Goal: Information Seeking & Learning: Find specific fact

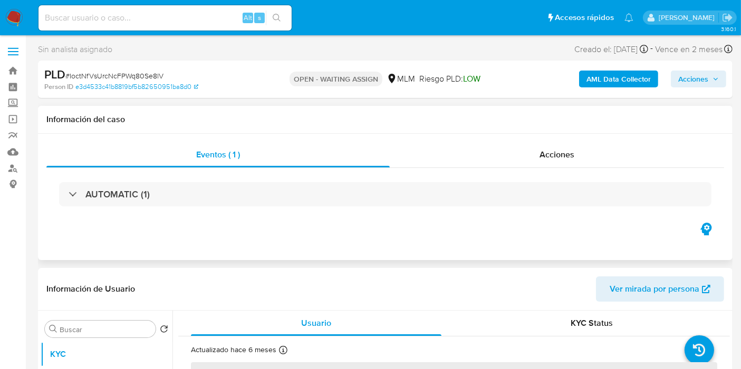
select select "10"
click at [12, 11] on img at bounding box center [14, 18] width 18 height 18
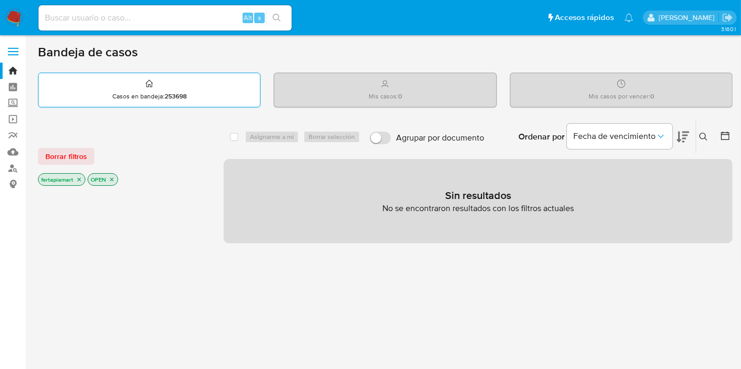
click at [161, 88] on div "Casos en bandeja : 253698" at bounding box center [148, 90] width 221 height 34
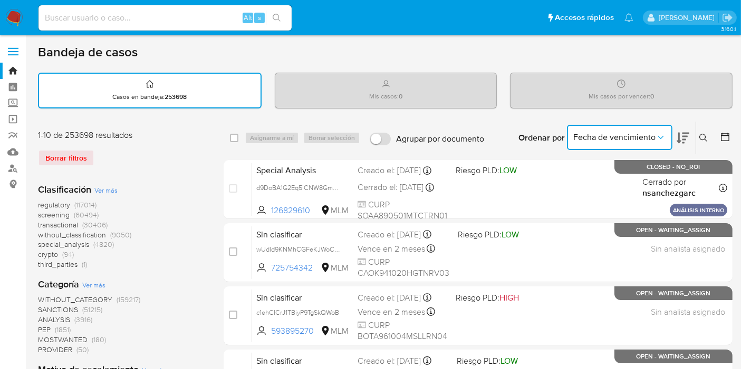
click at [617, 143] on button "Fecha de vencimiento" at bounding box center [619, 137] width 105 height 25
click at [697, 133] on button at bounding box center [704, 138] width 17 height 13
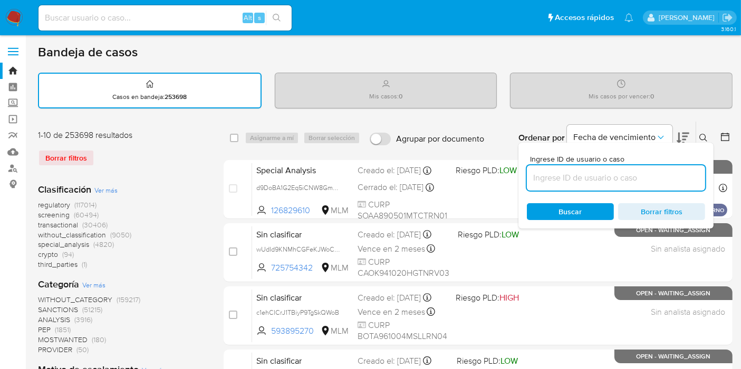
click at [616, 172] on input at bounding box center [616, 178] width 178 height 14
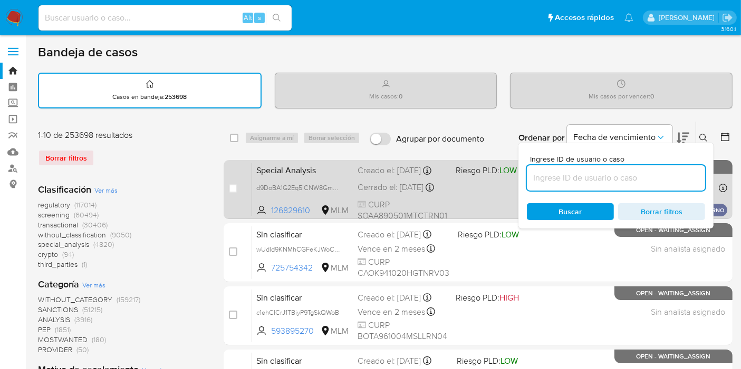
paste input "174848445"
type input "174848445"
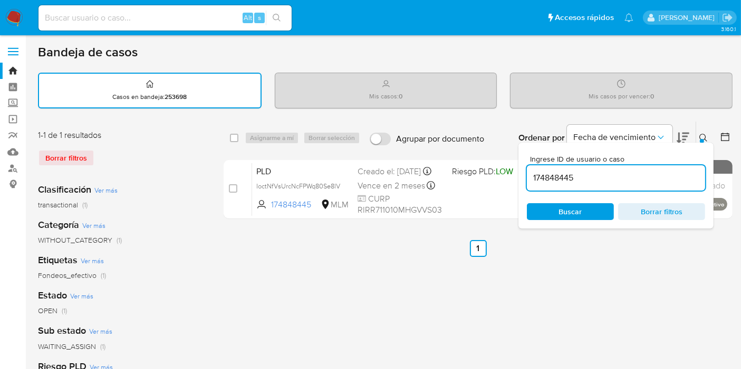
click at [560, 212] on span "Buscar" at bounding box center [570, 211] width 23 height 17
click at [416, 248] on ul "Anterior 1 Siguiente" at bounding box center [477, 248] width 509 height 17
click at [660, 133] on icon "Ordenar por" at bounding box center [660, 137] width 11 height 11
click at [699, 252] on ul "Anterior 1 Siguiente" at bounding box center [477, 248] width 509 height 17
click at [702, 134] on icon at bounding box center [703, 138] width 8 height 8
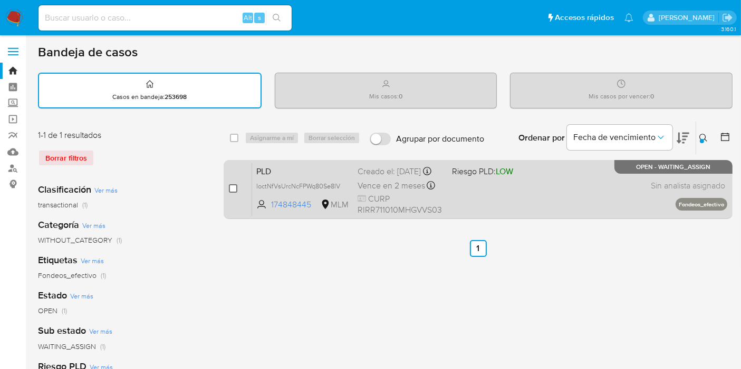
click at [232, 186] on input "checkbox" at bounding box center [233, 188] width 8 height 8
checkbox input "true"
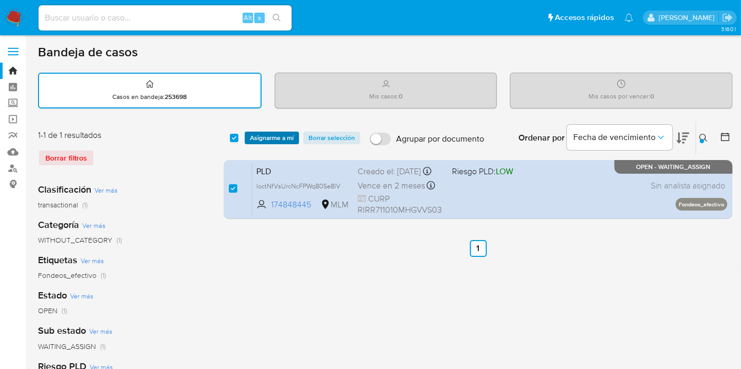
click at [279, 141] on span "Asignarme a mí" at bounding box center [272, 138] width 44 height 11
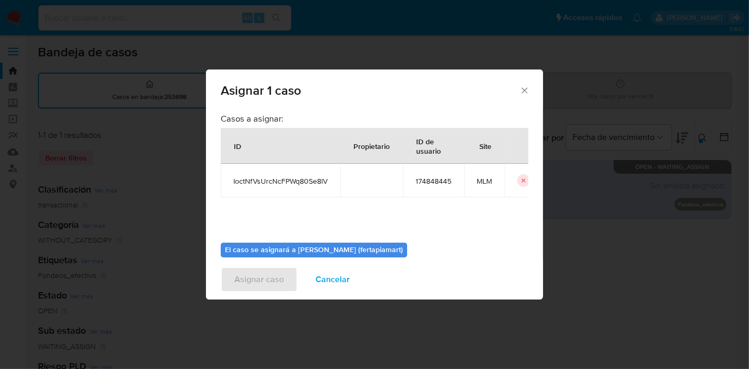
click at [283, 247] on b "El caso se asignará a Fernando Daniel Tapia (fertapiamart)" at bounding box center [314, 250] width 178 height 11
click at [256, 284] on div "Asignar caso Cancelar" at bounding box center [374, 280] width 337 height 40
click at [238, 249] on b "El caso se asignará a Fernando Daniel Tapia (fertapiamart)" at bounding box center [314, 250] width 178 height 11
click at [387, 249] on b "El caso se asignará a Fernando Daniel Tapia (fertapiamart)" at bounding box center [314, 250] width 178 height 11
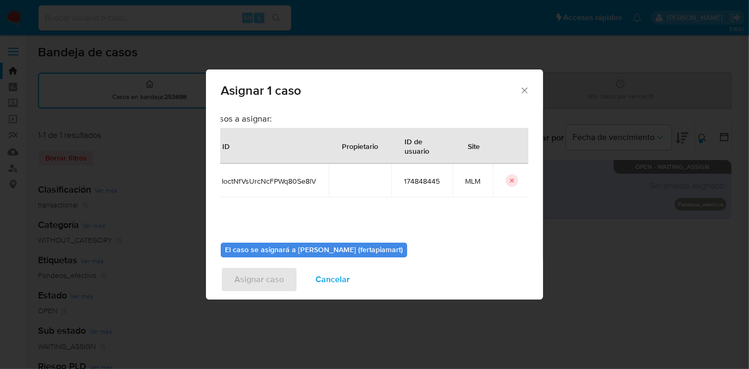
scroll to position [0, 23]
click at [507, 181] on icon "icon-button" at bounding box center [510, 181] width 6 height 6
checkbox input "false"
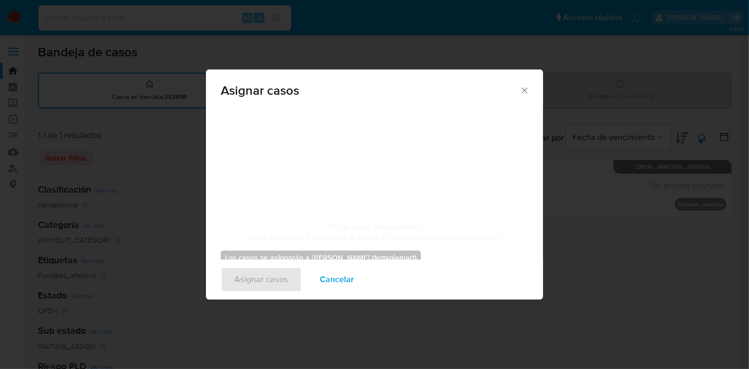
click at [520, 90] on icon "Cerrar ventana" at bounding box center [525, 90] width 11 height 11
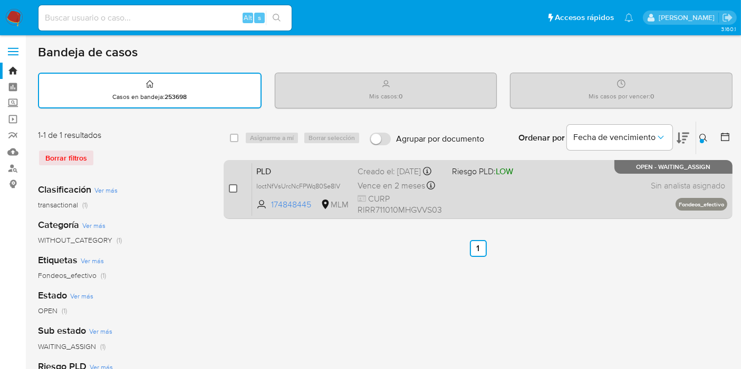
click at [233, 186] on input "checkbox" at bounding box center [233, 188] width 8 height 8
checkbox input "true"
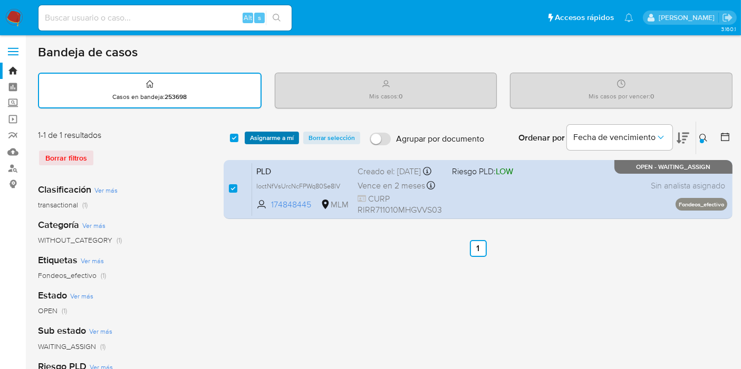
click at [262, 134] on span "Asignarme a mí" at bounding box center [272, 138] width 44 height 11
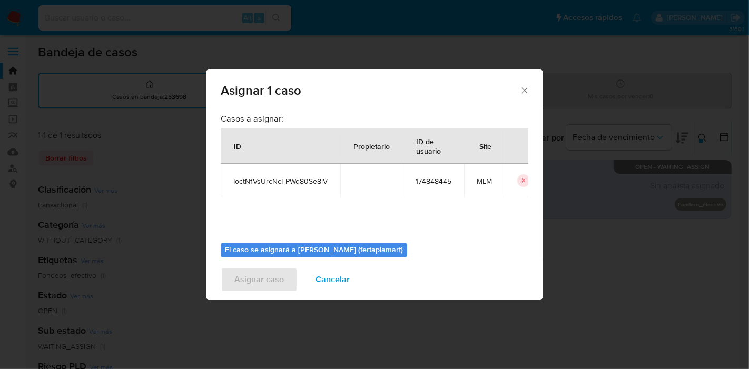
click at [255, 275] on div "Asignar caso Cancelar" at bounding box center [374, 280] width 337 height 40
click at [264, 248] on b "El caso se asignará a Fernando Daniel Tapia (fertapiamart)" at bounding box center [314, 250] width 178 height 11
click at [244, 280] on div "Asignar caso Cancelar" at bounding box center [374, 280] width 337 height 40
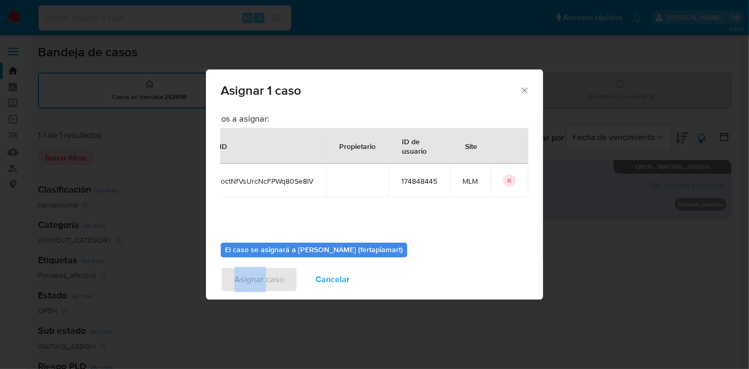
click at [244, 280] on div "Asignar caso Cancelar" at bounding box center [374, 280] width 337 height 40
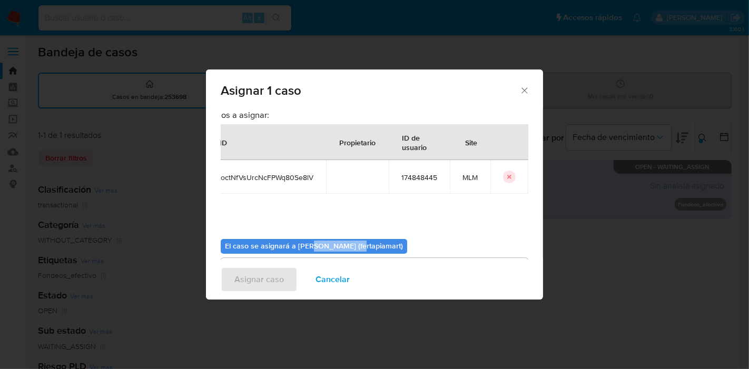
drag, startPoint x: 309, startPoint y: 253, endPoint x: 355, endPoint y: 248, distance: 46.6
click at [355, 248] on b "El caso se asignará a Fernando Daniel Tapia (fertapiamart)" at bounding box center [314, 246] width 178 height 11
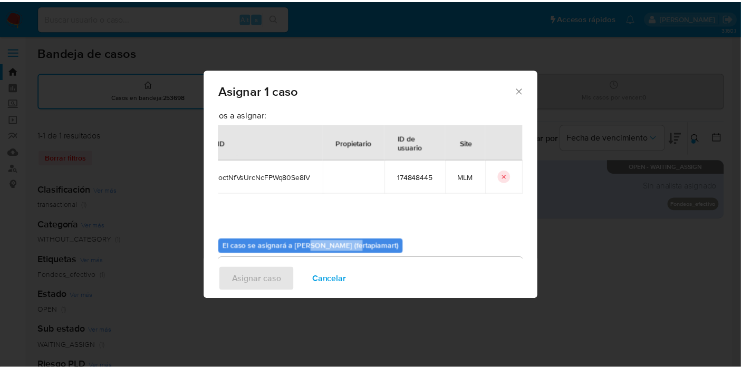
scroll to position [54, 0]
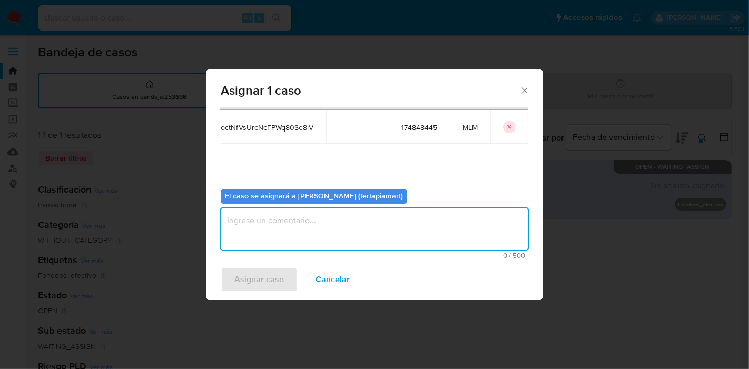
click at [324, 231] on textarea "assign-modal" at bounding box center [375, 229] width 308 height 42
type textarea "FDTM"
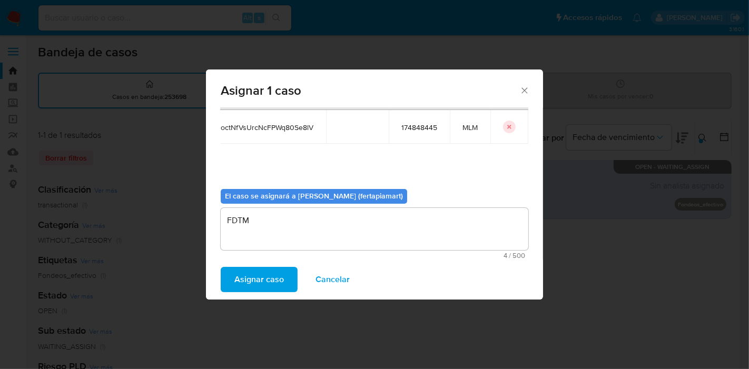
click at [272, 274] on span "Asignar caso" at bounding box center [260, 279] width 50 height 23
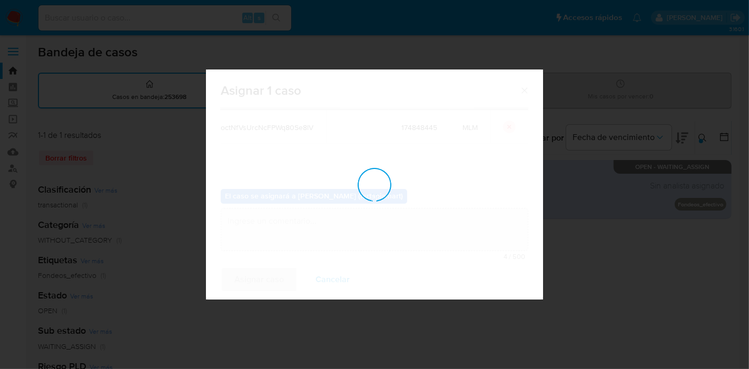
checkbox input "false"
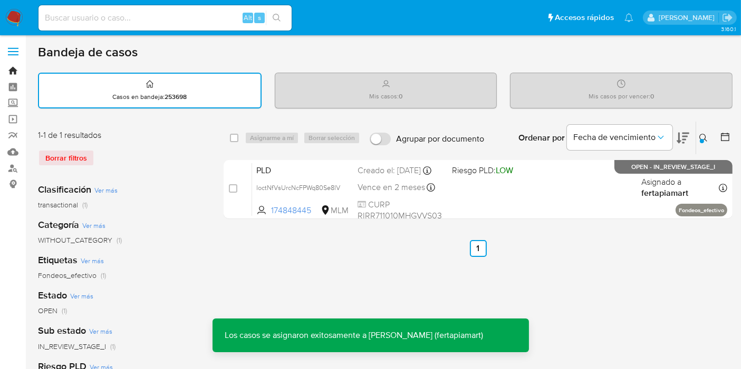
click at [13, 71] on link "Bandeja" at bounding box center [62, 71] width 125 height 16
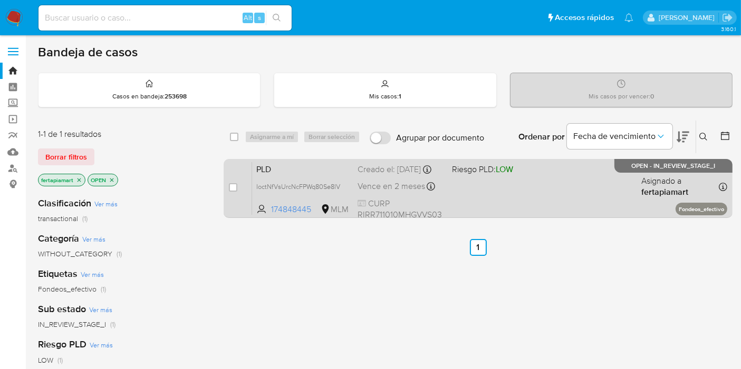
click at [290, 176] on span "PLD" at bounding box center [302, 169] width 93 height 14
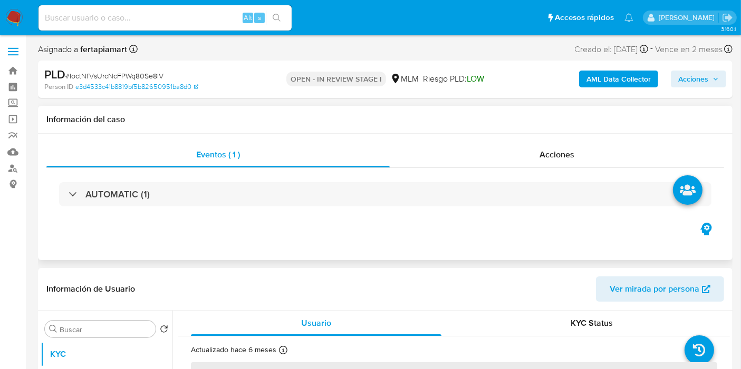
select select "10"
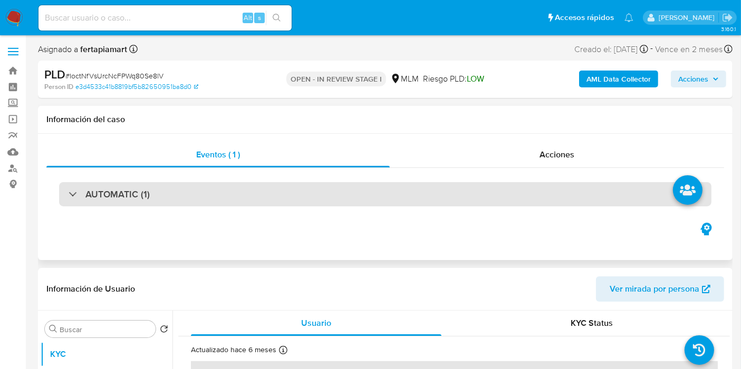
click at [202, 198] on div "AUTOMATIC (1)" at bounding box center [385, 194] width 652 height 24
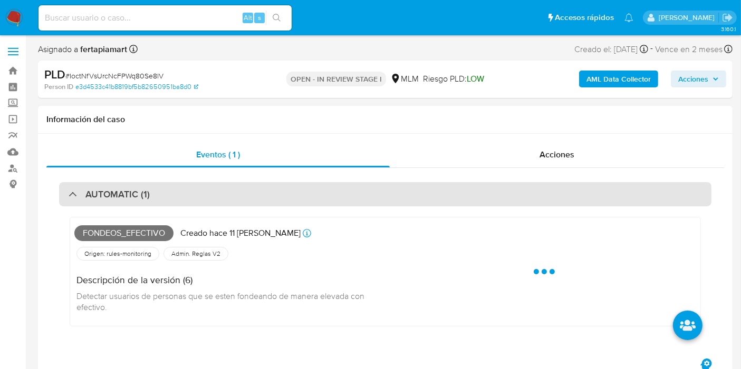
click at [202, 198] on div "AUTOMATIC (1)" at bounding box center [385, 194] width 652 height 24
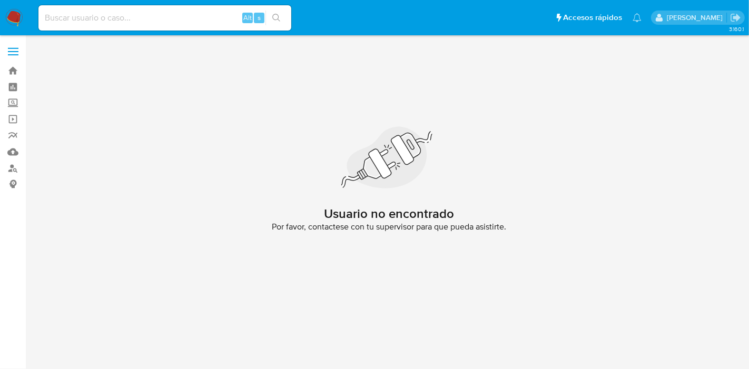
click at [7, 13] on img at bounding box center [14, 18] width 18 height 18
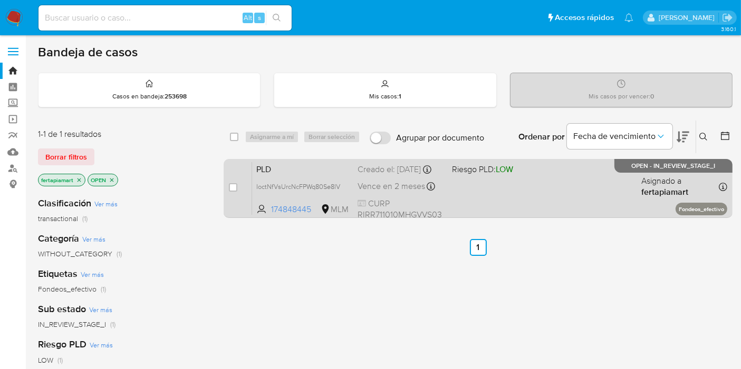
click at [297, 188] on div "PLD IoctNfVsUrcNcFPWq80Se8lV 174848445 MLM Riesgo PLD: LOW Creado el: [DATE] Cr…" at bounding box center [489, 188] width 475 height 53
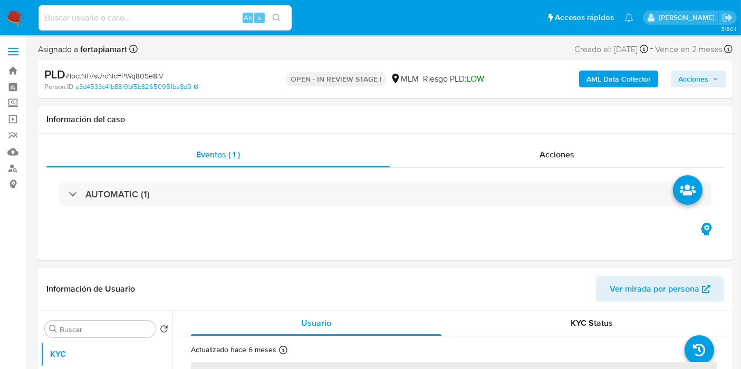
select select "10"
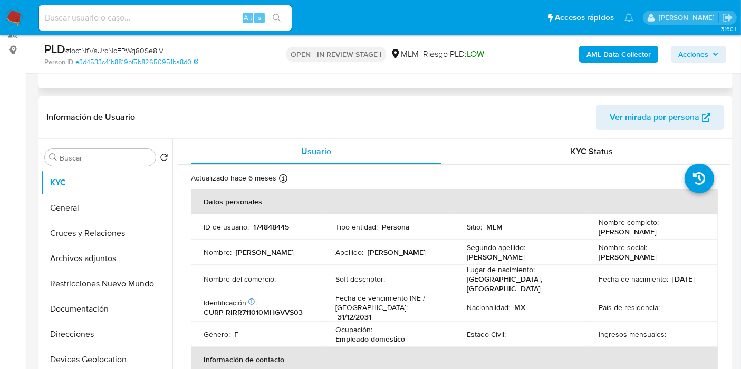
scroll to position [137, 0]
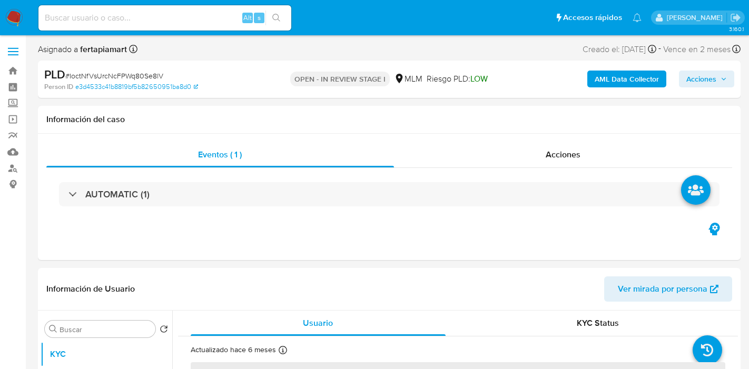
select select "10"
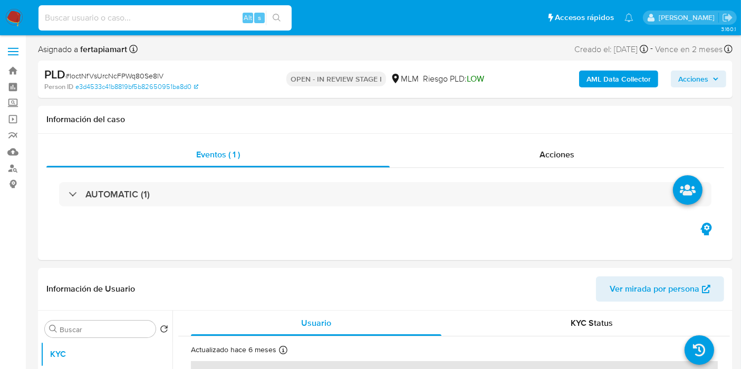
click at [138, 19] on input at bounding box center [164, 18] width 253 height 14
paste input "1840023659"
type input "1840023659"
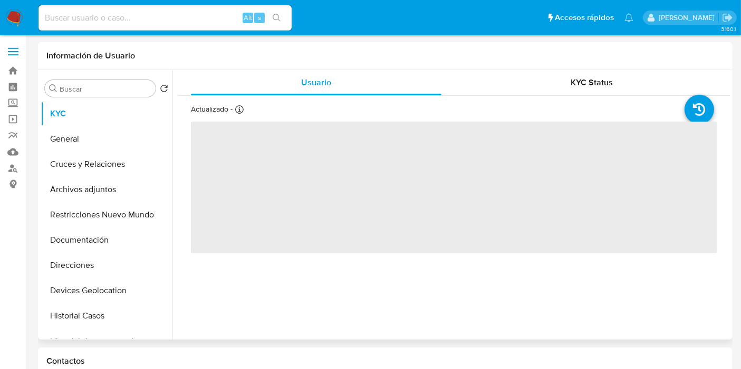
select select "10"
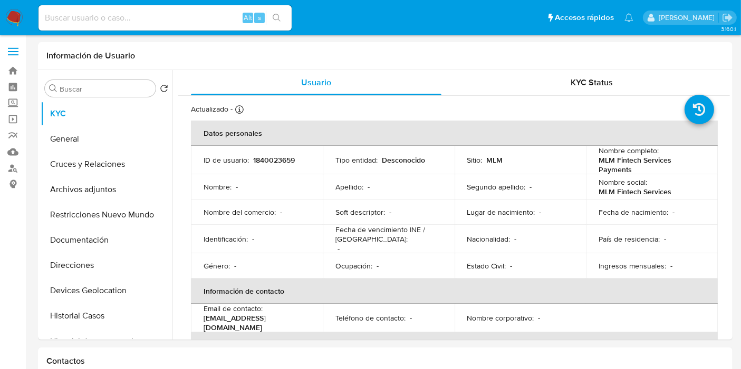
click at [12, 22] on img at bounding box center [14, 18] width 18 height 18
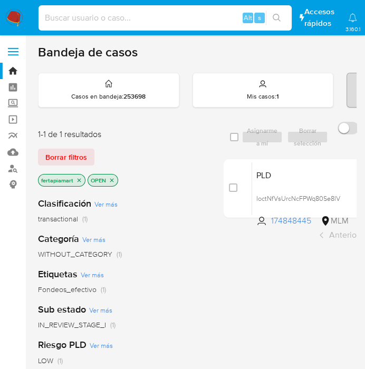
click at [91, 15] on input at bounding box center [164, 18] width 253 height 14
paste input "174848445"
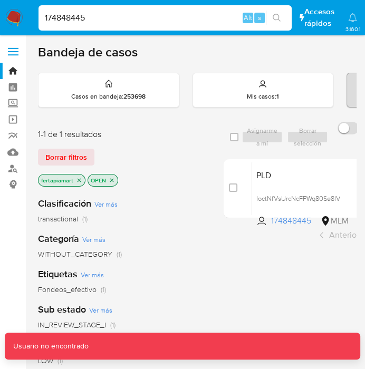
click at [91, 15] on input "174848445" at bounding box center [164, 18] width 253 height 14
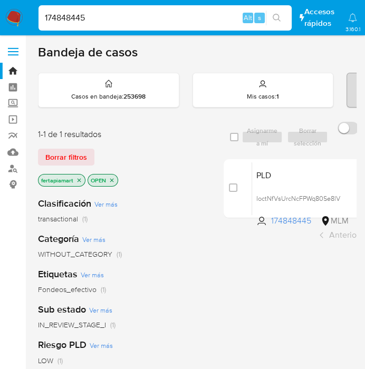
type input "174848445"
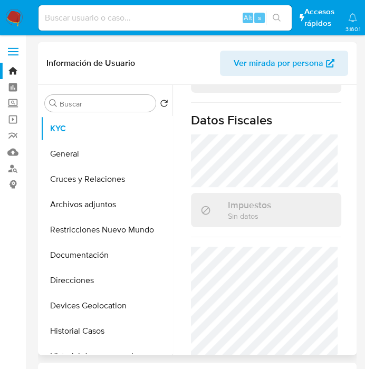
scroll to position [459, 0]
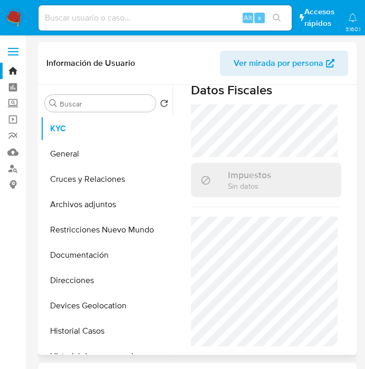
select select "10"
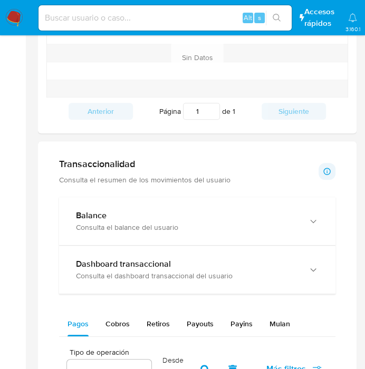
scroll to position [438, 0]
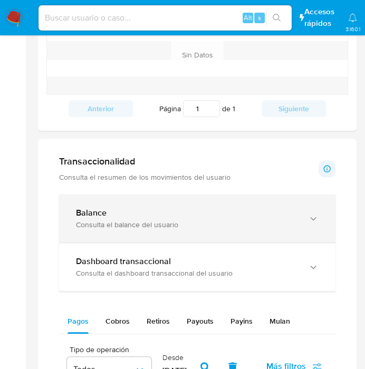
click at [198, 220] on div "Consulta el balance del usuario" at bounding box center [186, 224] width 221 height 9
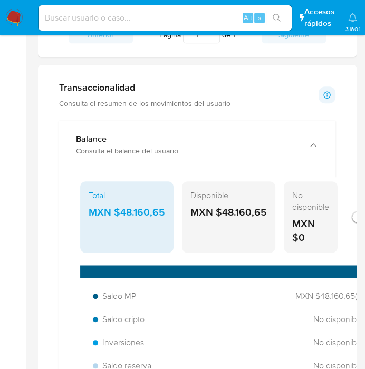
scroll to position [530, 0]
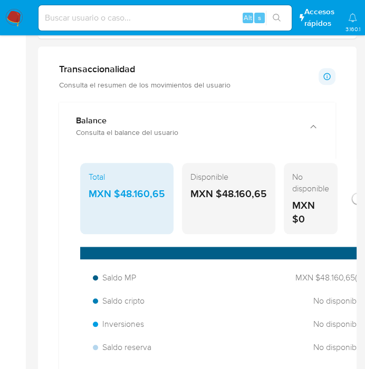
drag, startPoint x: 220, startPoint y: 189, endPoint x: 264, endPoint y: 192, distance: 43.3
click at [264, 192] on div "MXN $48.160,65" at bounding box center [228, 194] width 76 height 14
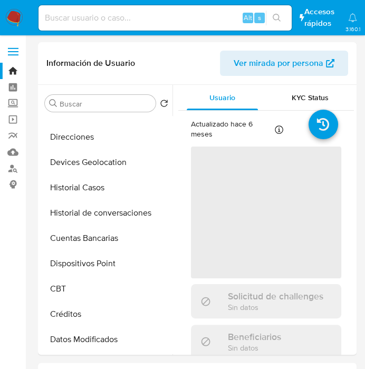
select select "10"
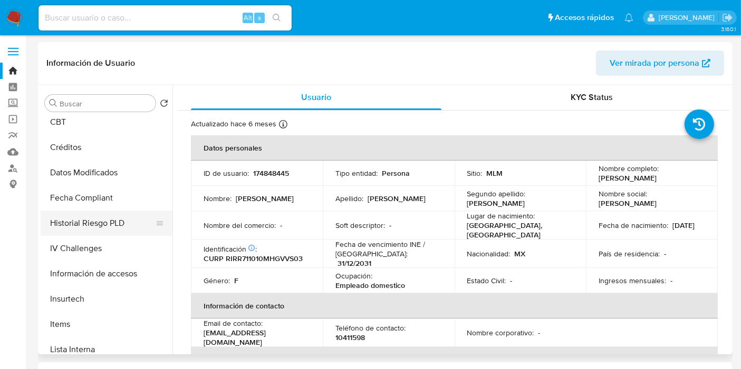
scroll to position [309, 0]
click at [96, 288] on button "Insurtech" at bounding box center [107, 300] width 132 height 25
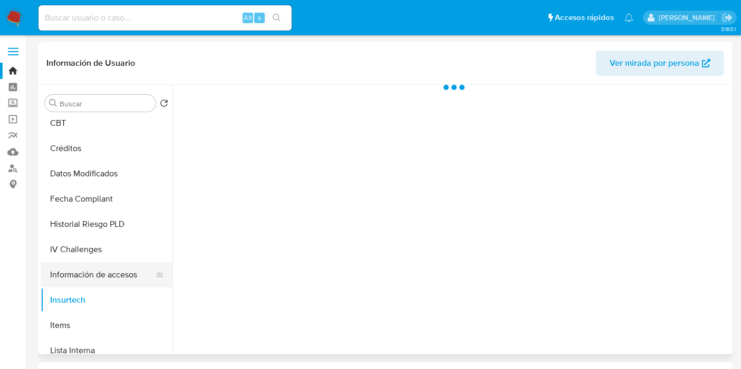
click at [104, 278] on button "Información de accesos" at bounding box center [102, 274] width 123 height 25
